Goal: Task Accomplishment & Management: Manage account settings

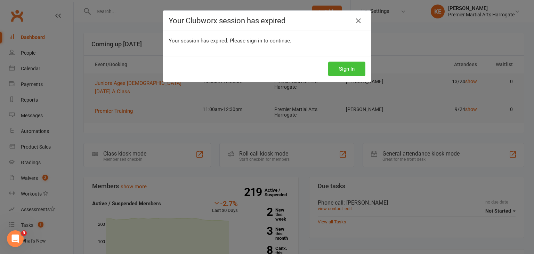
click at [350, 73] on button "Sign In" at bounding box center [346, 69] width 37 height 15
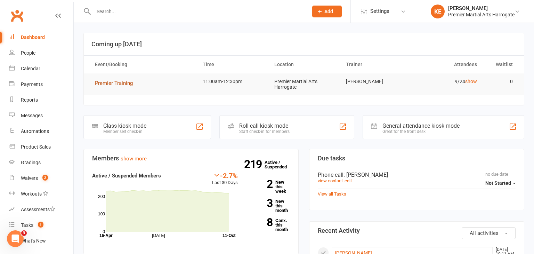
click at [102, 85] on span "Premier Training" at bounding box center [114, 83] width 38 height 6
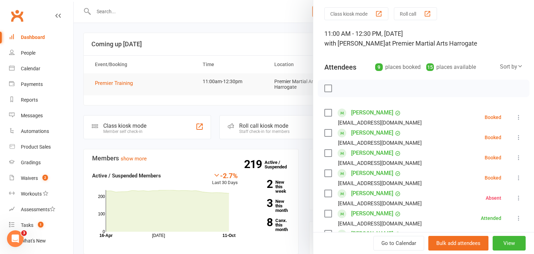
scroll to position [24, 0]
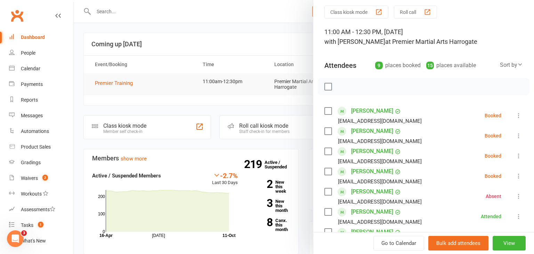
click at [518, 114] on icon at bounding box center [518, 115] width 7 height 7
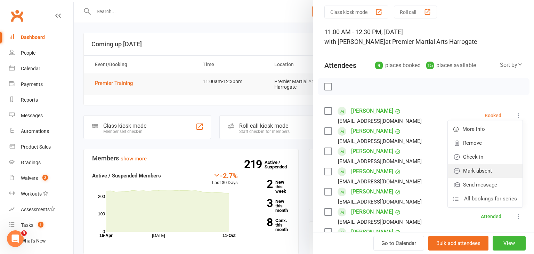
click at [492, 168] on link "Mark absent" at bounding box center [485, 171] width 75 height 14
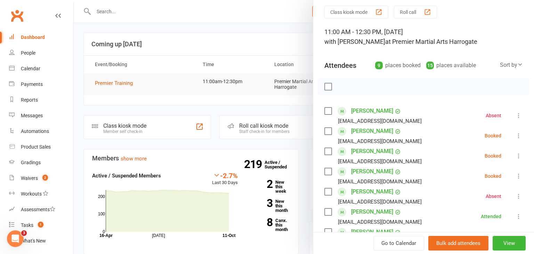
click at [518, 137] on icon at bounding box center [518, 135] width 7 height 7
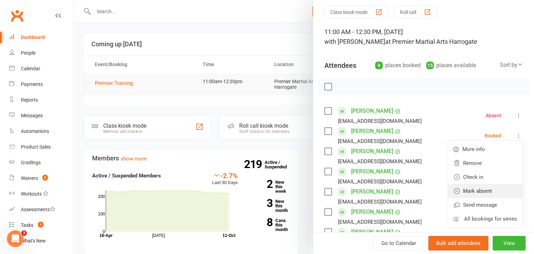
click at [489, 191] on link "Mark absent" at bounding box center [485, 191] width 75 height 14
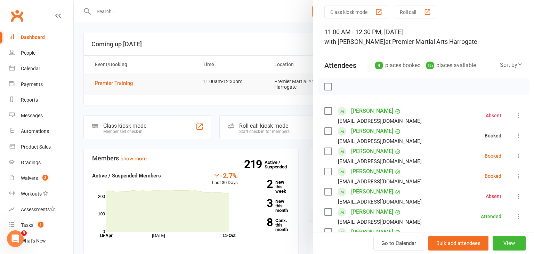
click at [519, 155] on icon at bounding box center [518, 155] width 7 height 7
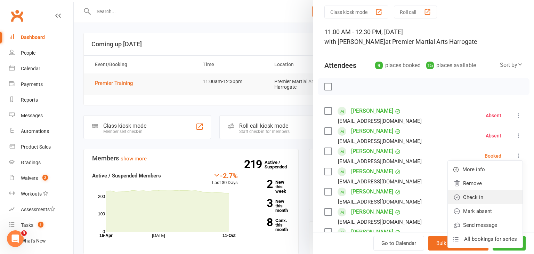
click at [485, 197] on link "Check in" at bounding box center [485, 197] width 75 height 14
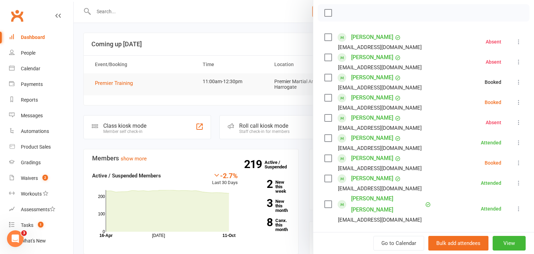
scroll to position [98, 0]
click at [519, 100] on icon at bounding box center [518, 101] width 7 height 7
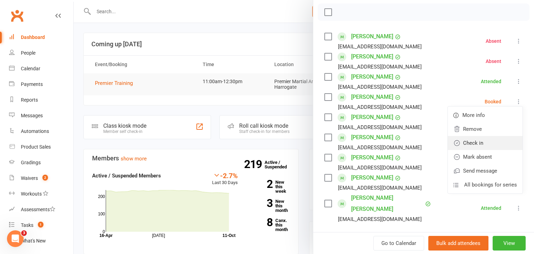
click at [483, 142] on link "Check in" at bounding box center [485, 143] width 75 height 14
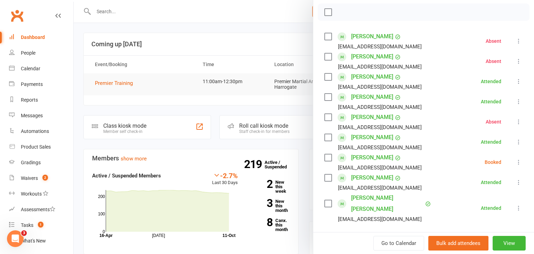
click at [518, 164] on icon at bounding box center [518, 161] width 7 height 7
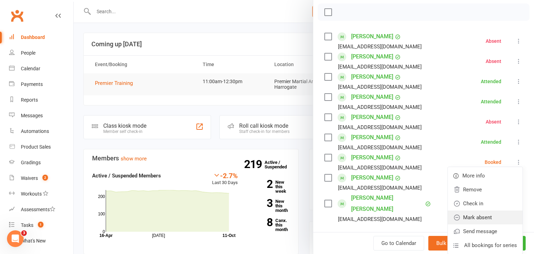
click at [497, 220] on link "Mark absent" at bounding box center [485, 217] width 75 height 14
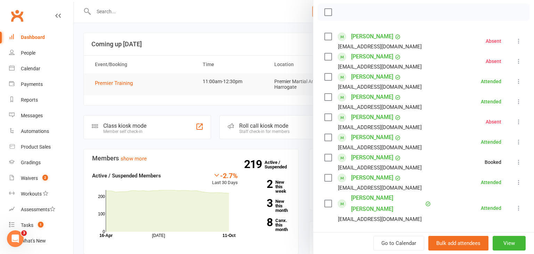
scroll to position [101, 0]
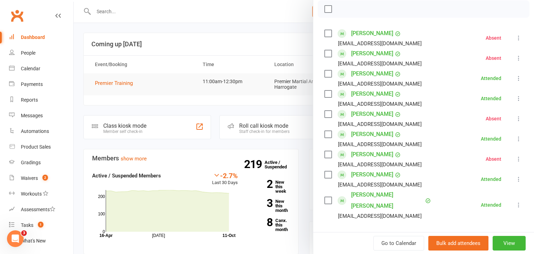
click at [198, 140] on div at bounding box center [304, 127] width 460 height 254
